Goal: Task Accomplishment & Management: Manage account settings

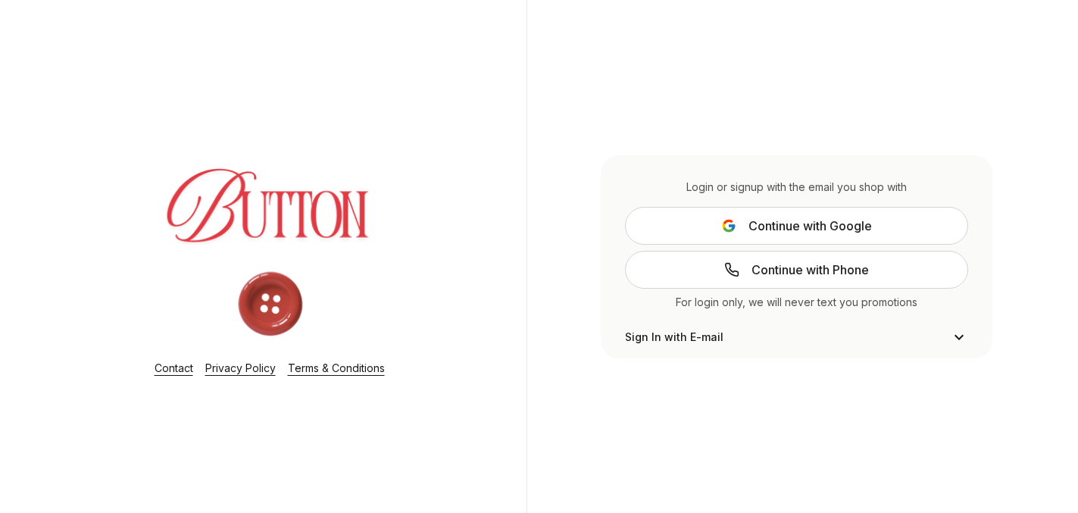
click at [852, 223] on span "Continue with Google" at bounding box center [811, 226] width 124 height 18
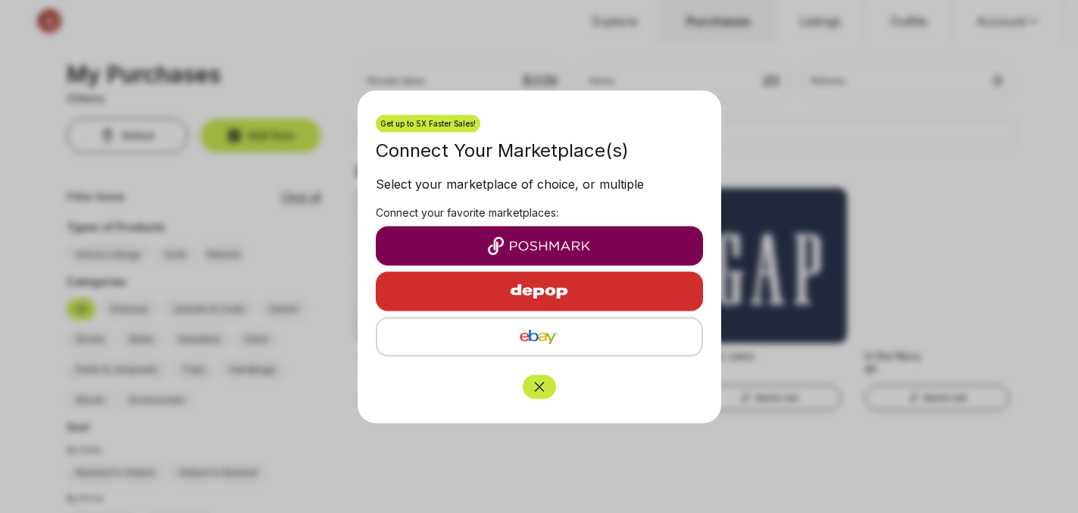
click at [521, 239] on img "button" at bounding box center [539, 245] width 303 height 18
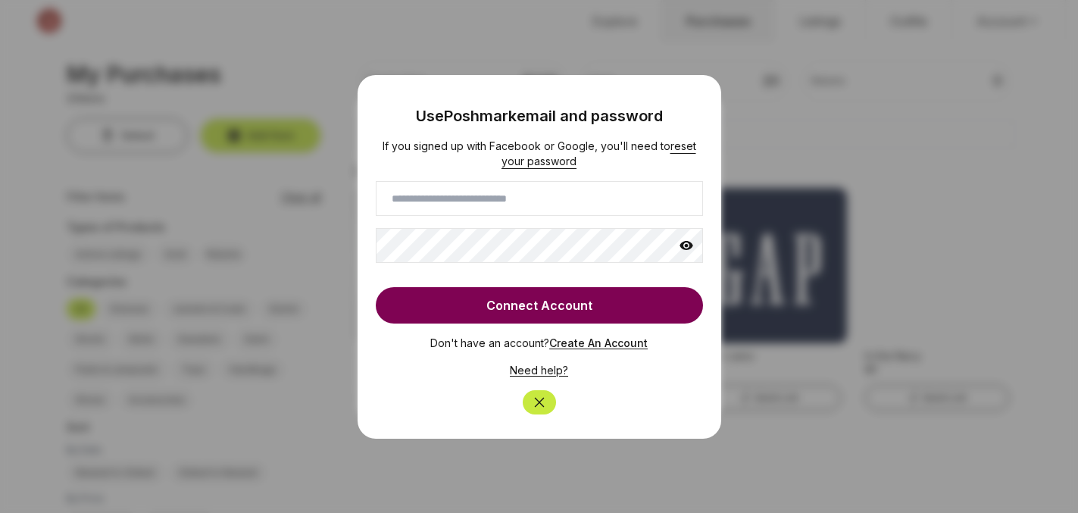
click at [520, 204] on input at bounding box center [539, 198] width 327 height 35
type input "**********"
click at [690, 246] on icon at bounding box center [687, 245] width 14 height 9
click at [648, 294] on button "Connect Account" at bounding box center [539, 305] width 327 height 36
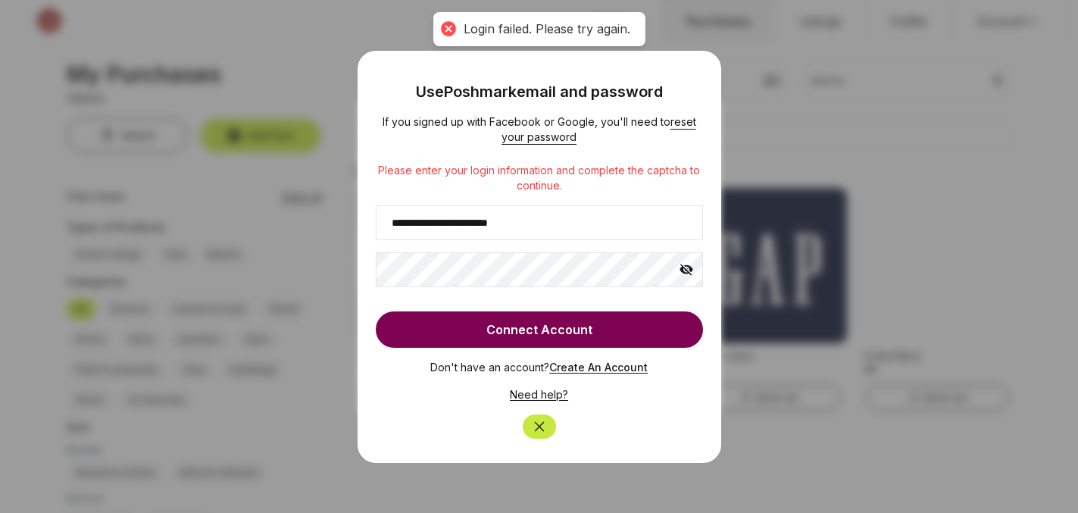
click at [537, 424] on icon "Close" at bounding box center [539, 426] width 10 height 10
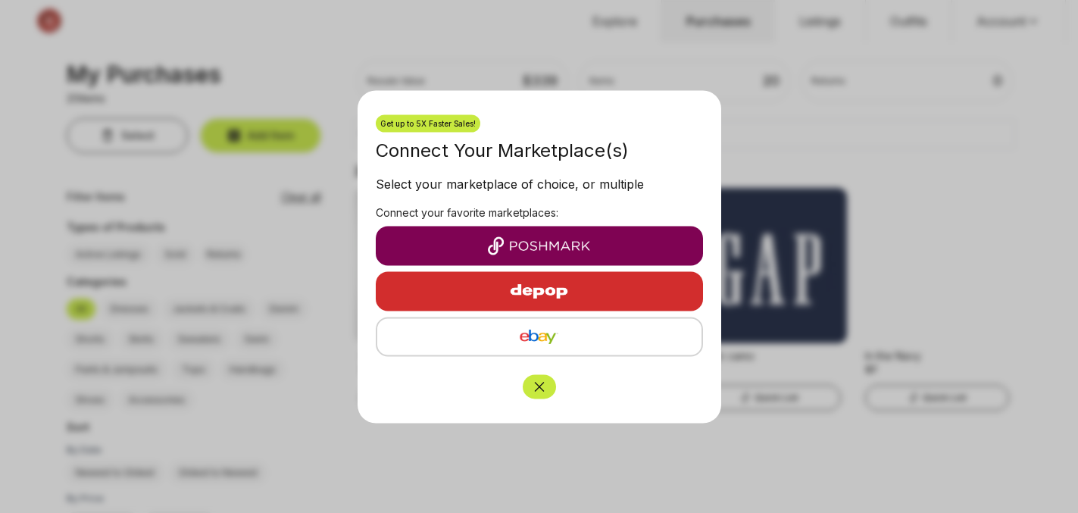
click at [537, 388] on icon "Close" at bounding box center [539, 387] width 10 height 10
